Goal: Task Accomplishment & Management: Use online tool/utility

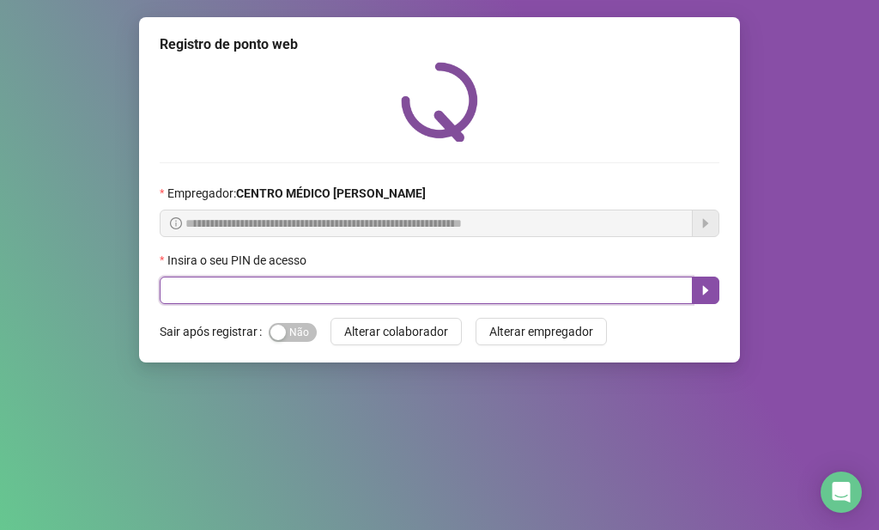
click at [379, 278] on input "text" at bounding box center [426, 289] width 533 height 27
type input "*****"
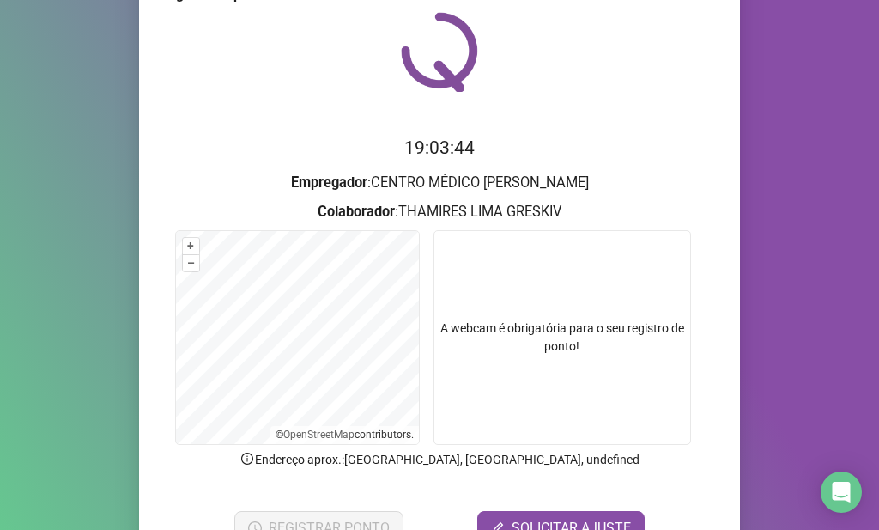
scroll to position [141, 0]
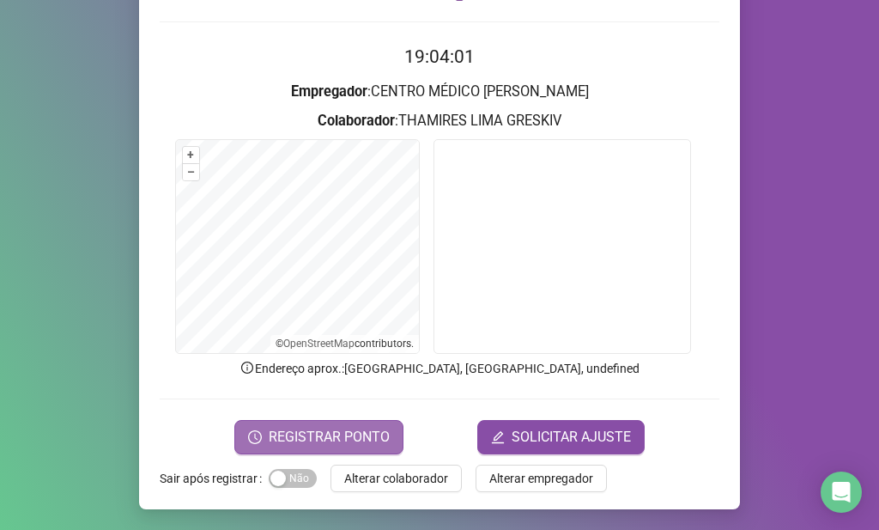
click at [377, 425] on button "REGISTRAR PONTO" at bounding box center [318, 437] width 169 height 34
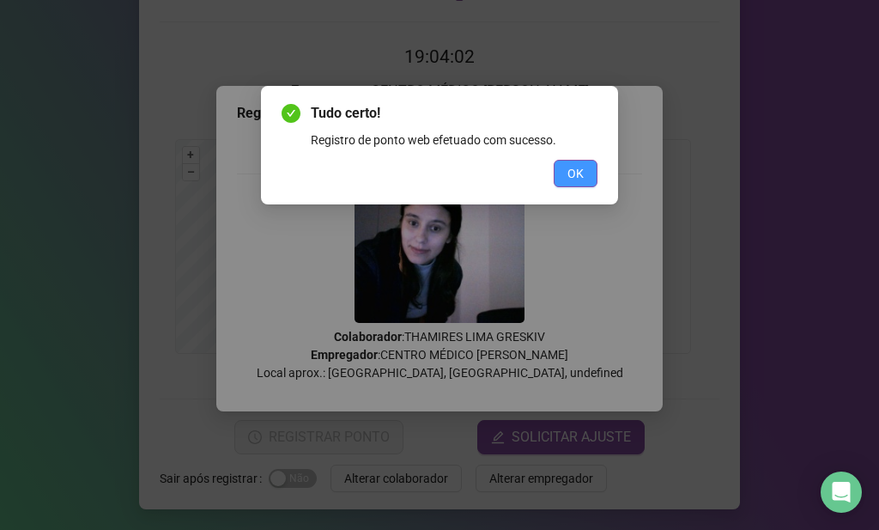
click at [571, 164] on span "OK" at bounding box center [575, 173] width 16 height 19
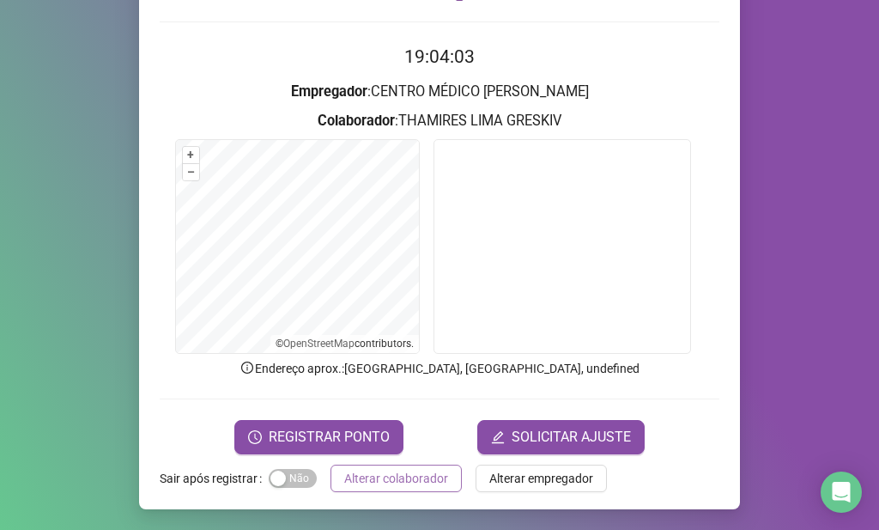
click at [435, 483] on span "Alterar colaborador" at bounding box center [396, 478] width 104 height 19
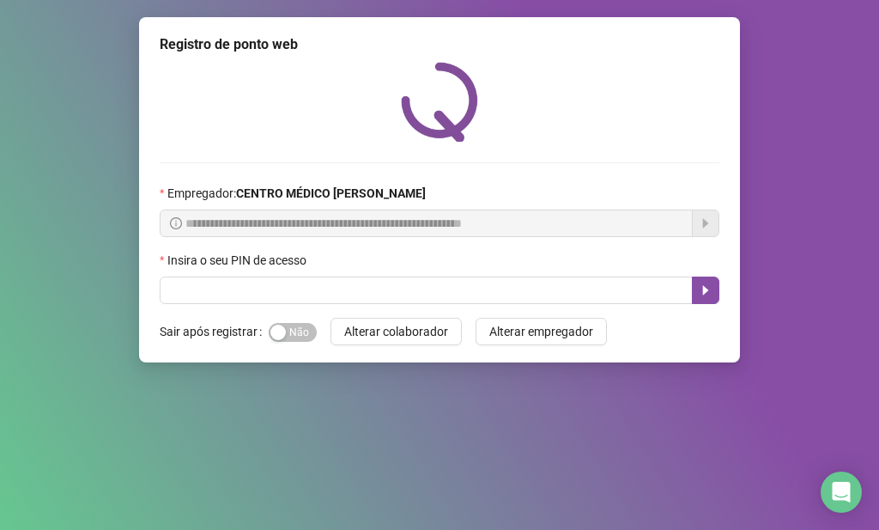
scroll to position [0, 0]
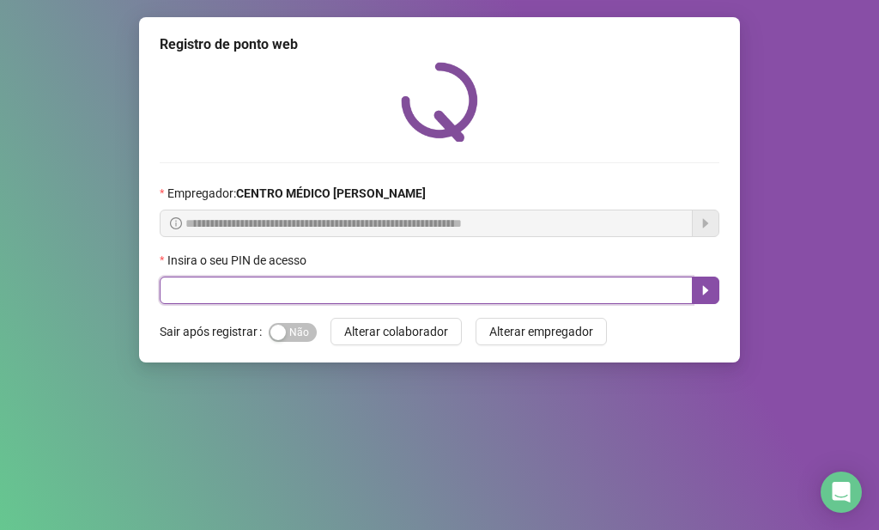
click at [361, 288] on input "text" at bounding box center [426, 289] width 533 height 27
type input "*****"
click at [705, 289] on icon "caret-right" at bounding box center [706, 290] width 6 height 9
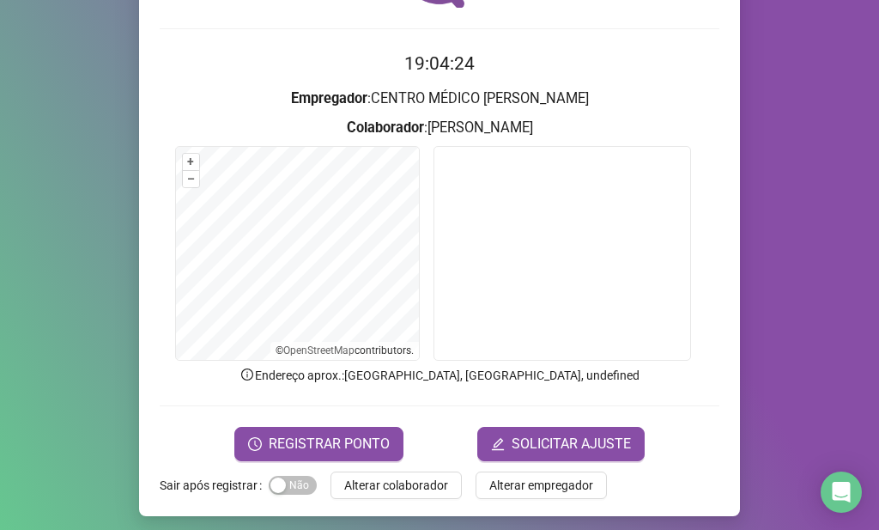
scroll to position [141, 0]
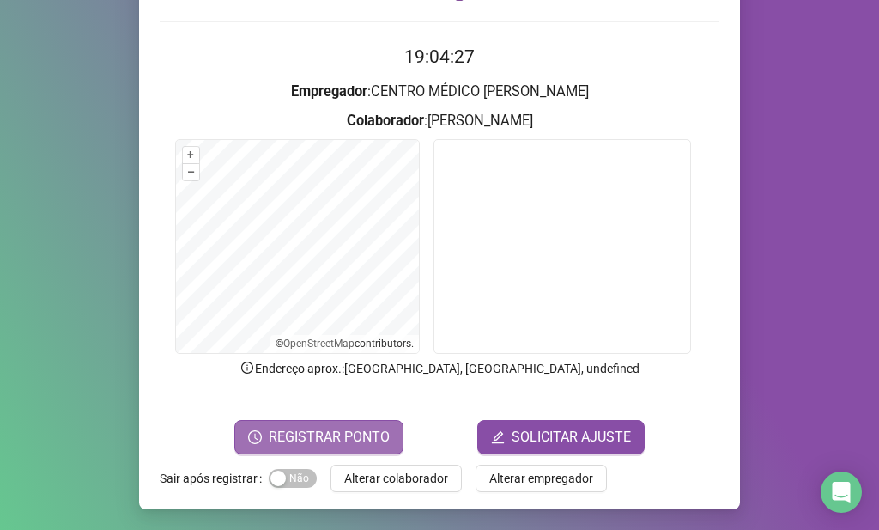
click at [360, 428] on span "REGISTRAR PONTO" at bounding box center [329, 437] width 121 height 21
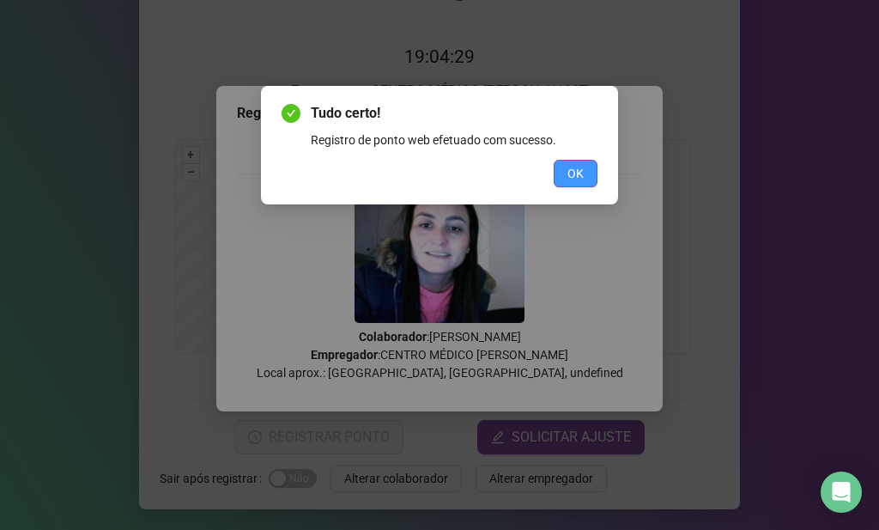
click at [569, 178] on span "OK" at bounding box center [575, 173] width 16 height 19
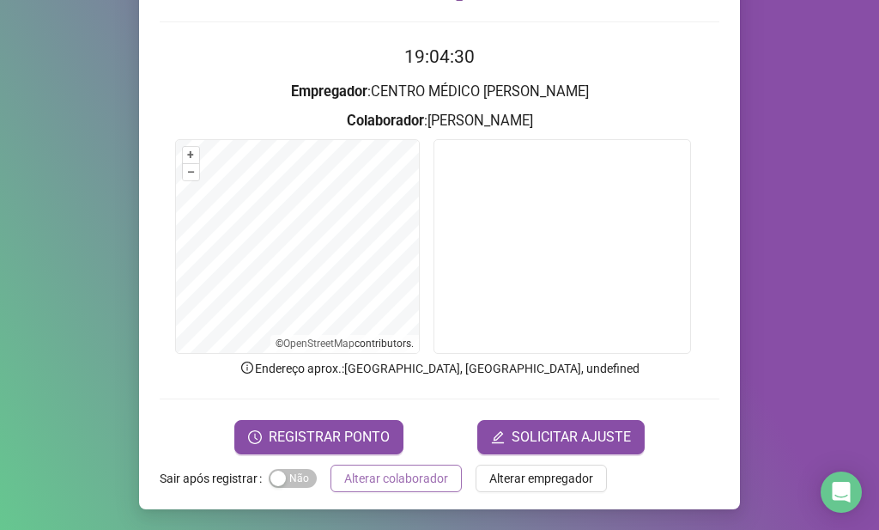
click at [433, 470] on span "Alterar colaborador" at bounding box center [396, 478] width 104 height 19
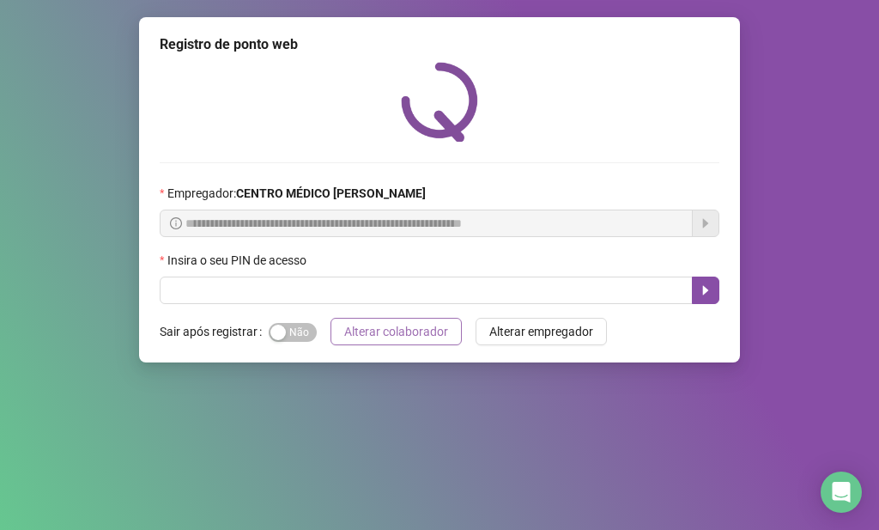
scroll to position [0, 0]
